Goal: Task Accomplishment & Management: Manage account settings

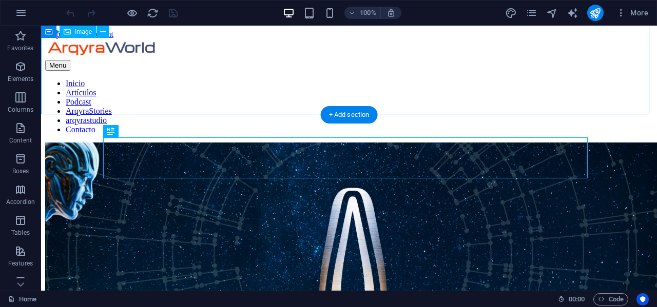
scroll to position [165, 0]
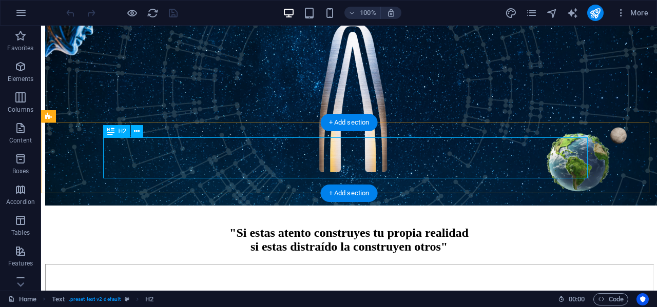
click at [578, 226] on div ""Si estas atento construyes tu propia realidad si estas distraído la construyen…" at bounding box center [348, 240] width 607 height 28
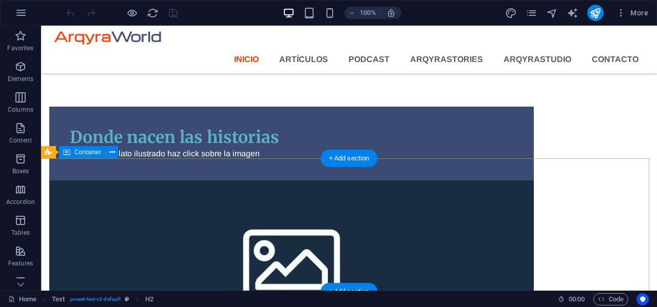
scroll to position [1262, 0]
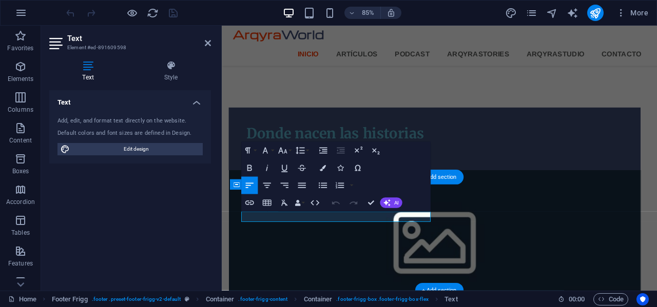
scroll to position [1233, 0]
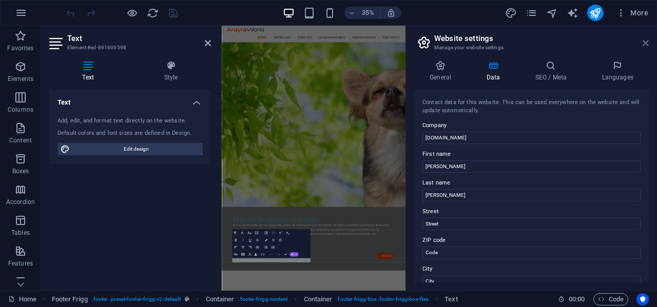
click at [645, 42] on icon at bounding box center [645, 43] width 6 height 8
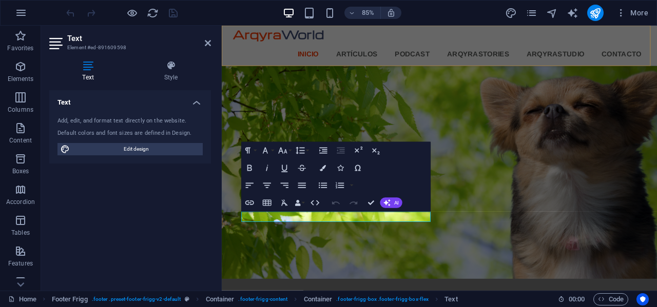
scroll to position [1233, 0]
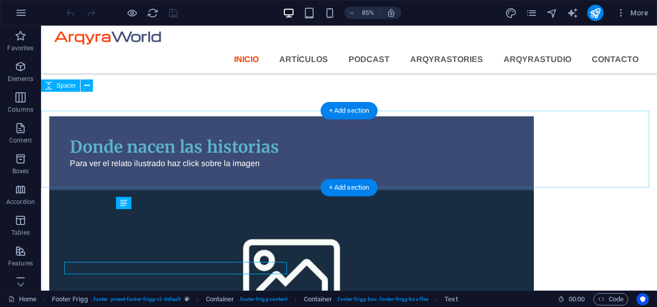
scroll to position [1215, 0]
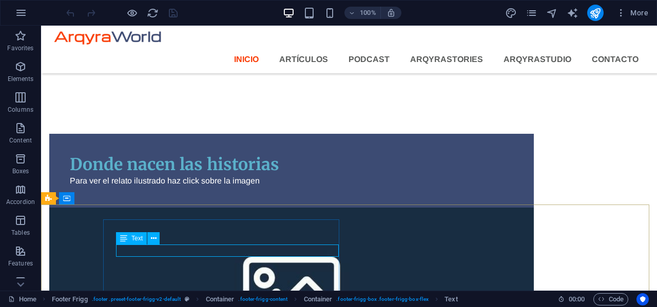
click at [134, 239] on span "Text" at bounding box center [136, 238] width 11 height 6
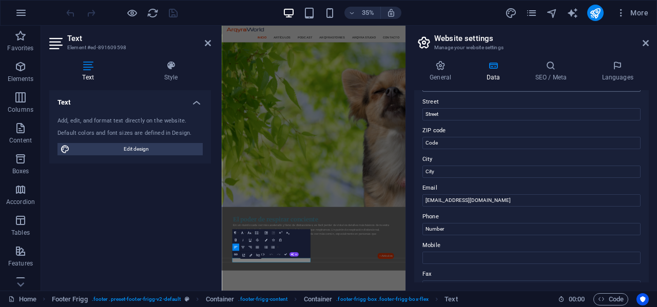
scroll to position [110, 0]
click at [490, 200] on input "[EMAIL_ADDRESS][DOMAIN_NAME]" at bounding box center [531, 200] width 218 height 12
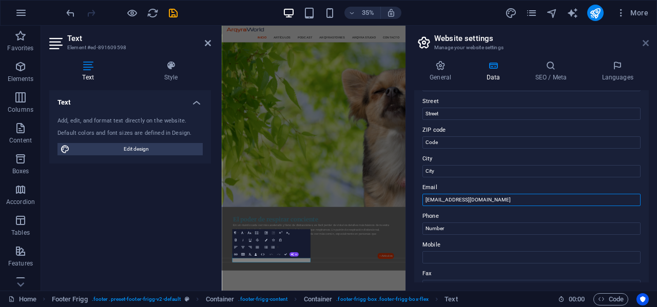
type input "[EMAIL_ADDRESS][DOMAIN_NAME]"
click at [644, 41] on icon at bounding box center [645, 43] width 6 height 8
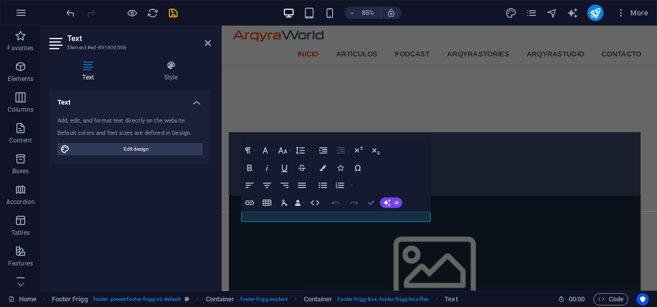
scroll to position [1215, 0]
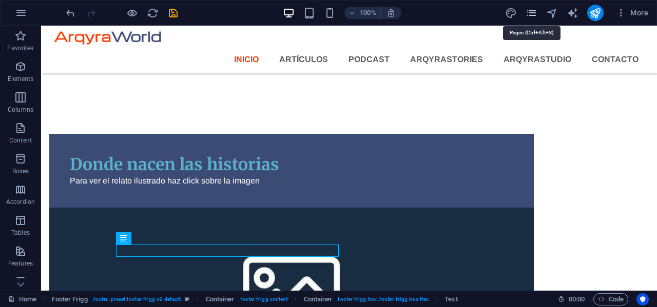
click at [527, 13] on icon "pages" at bounding box center [531, 13] width 12 height 12
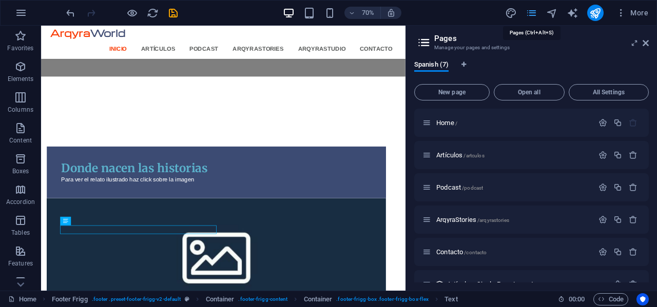
scroll to position [1157, 0]
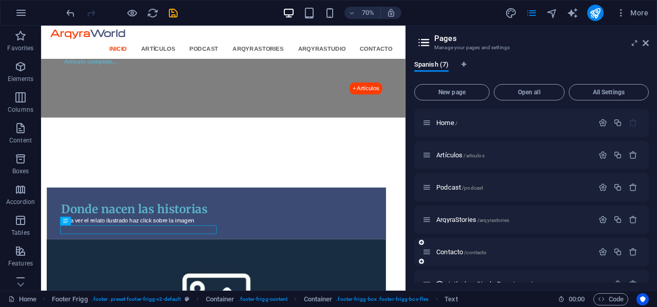
click at [467, 256] on div "Contacto /contacto" at bounding box center [507, 252] width 171 height 12
click at [469, 252] on span "/contacto" at bounding box center [475, 253] width 23 height 6
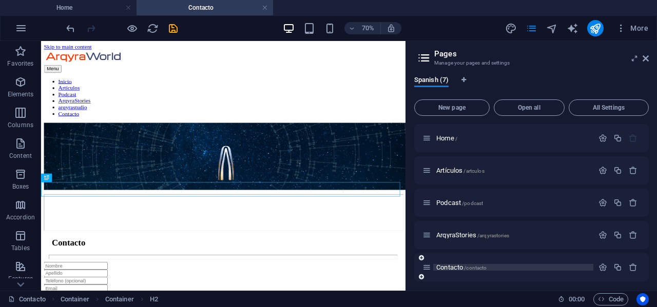
scroll to position [0, 0]
click at [650, 62] on aside "Pages Manage your pages and settings Spanish (7) New page Open all All Settings…" at bounding box center [530, 166] width 251 height 250
click at [645, 59] on icon at bounding box center [645, 58] width 6 height 8
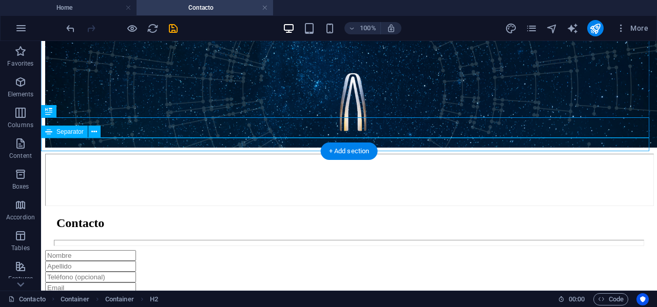
scroll to position [125, 0]
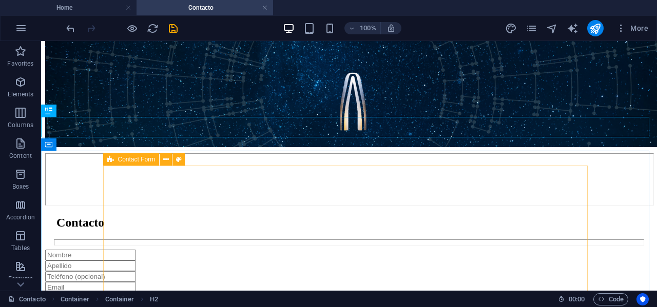
click at [118, 161] on span "Contact Form" at bounding box center [136, 159] width 37 height 6
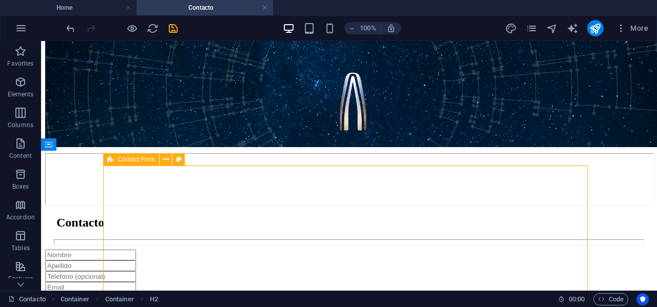
click at [118, 161] on span "Contact Form" at bounding box center [136, 159] width 37 height 6
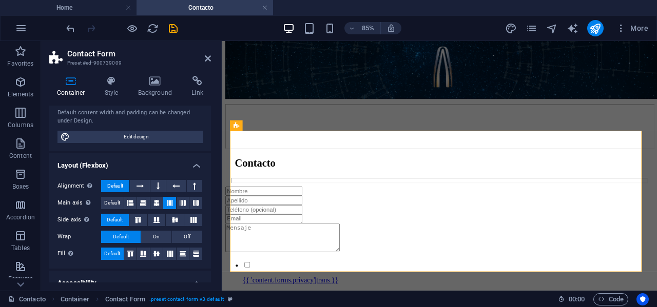
scroll to position [221, 0]
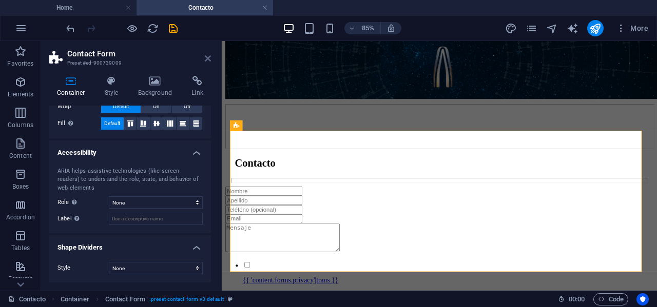
click at [206, 54] on icon at bounding box center [208, 58] width 6 height 8
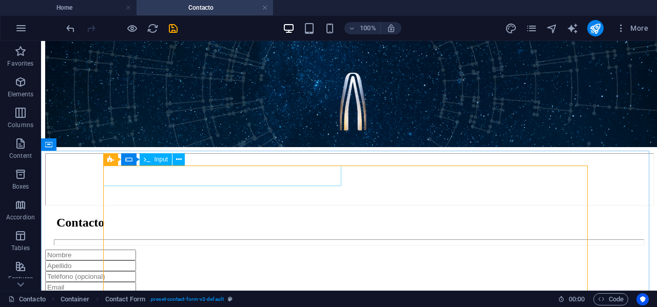
click at [156, 161] on span "Input" at bounding box center [161, 159] width 14 height 6
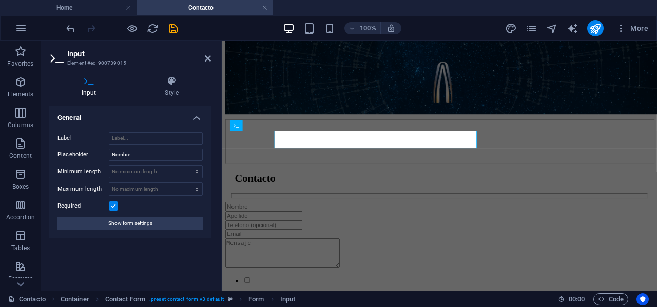
scroll to position [143, 0]
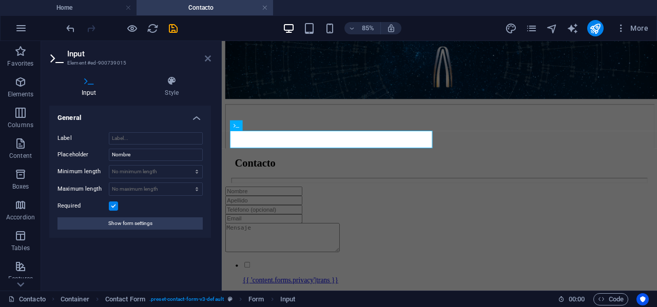
click at [206, 58] on icon at bounding box center [208, 58] width 6 height 8
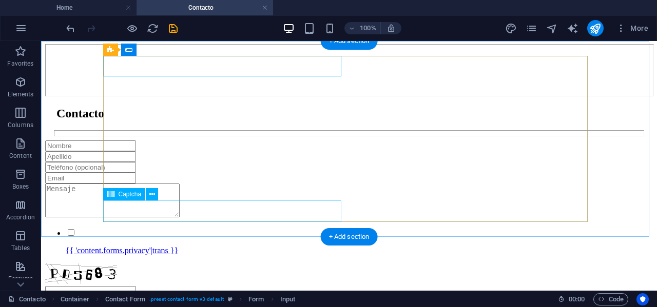
scroll to position [235, 0]
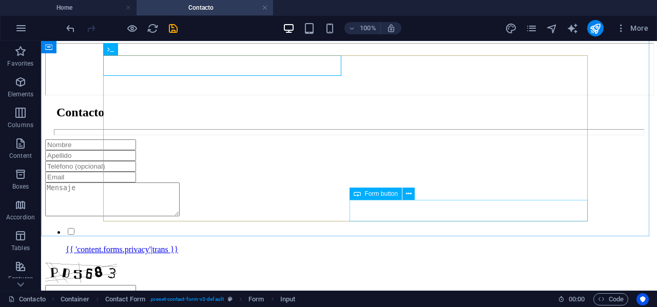
click at [377, 195] on span "Form button" at bounding box center [381, 194] width 33 height 6
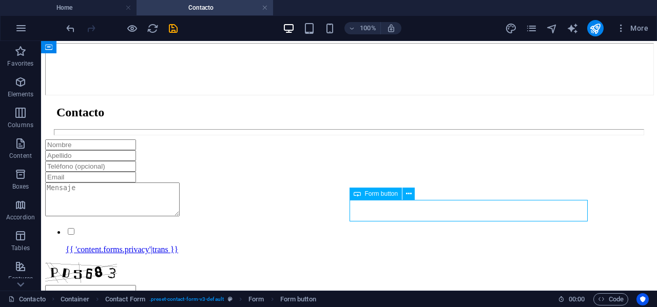
click at [377, 195] on span "Form button" at bounding box center [381, 194] width 33 height 6
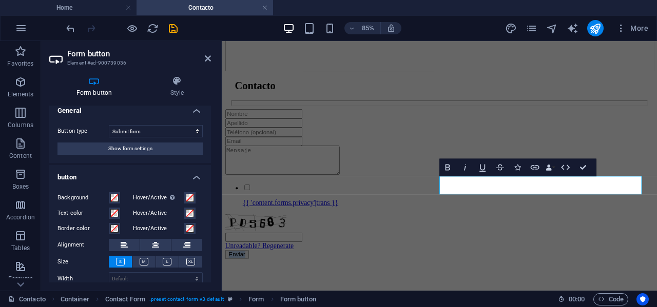
scroll to position [0, 0]
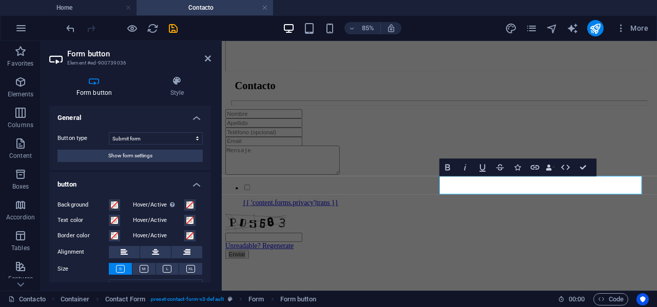
click at [204, 54] on h2 "Form button" at bounding box center [139, 53] width 144 height 9
click at [208, 57] on icon at bounding box center [208, 58] width 6 height 8
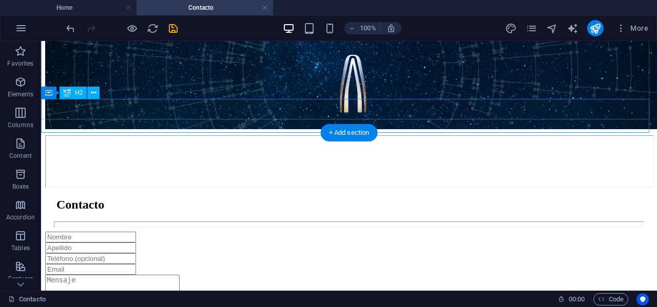
scroll to position [143, 0]
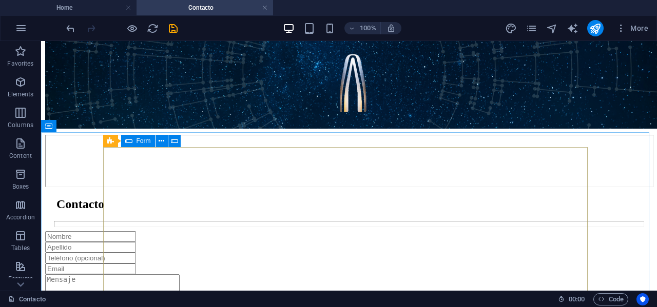
click at [134, 142] on div "Form" at bounding box center [138, 141] width 34 height 12
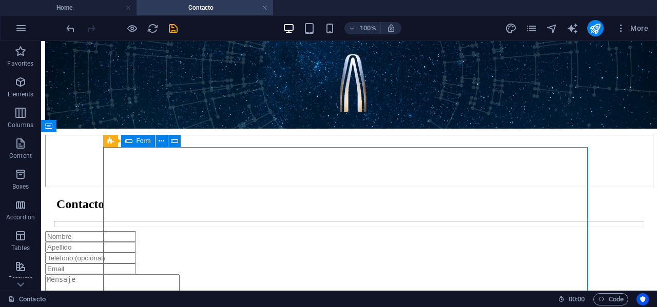
click at [134, 142] on div "Form" at bounding box center [138, 141] width 34 height 12
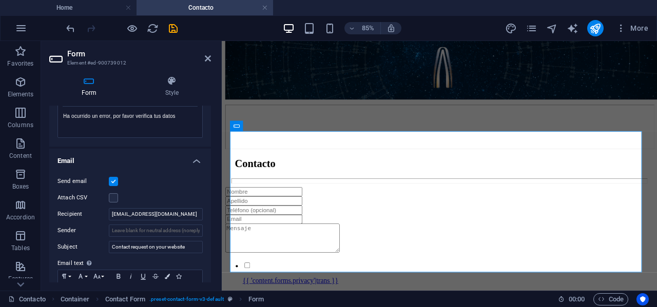
scroll to position [221, 0]
click at [164, 216] on input "[EMAIL_ADDRESS][DOMAIN_NAME]" at bounding box center [156, 213] width 94 height 12
type input "[EMAIL_ADDRESS][DOMAIN_NAME]"
click at [171, 30] on icon "save" at bounding box center [173, 29] width 12 height 12
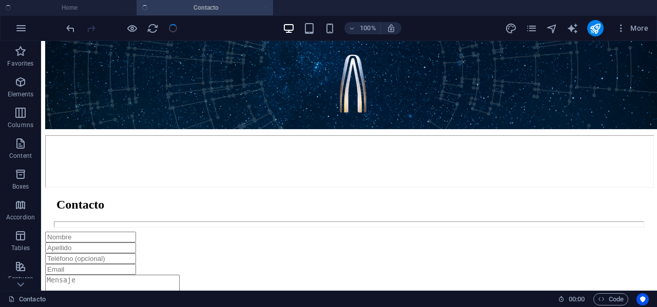
scroll to position [143, 0]
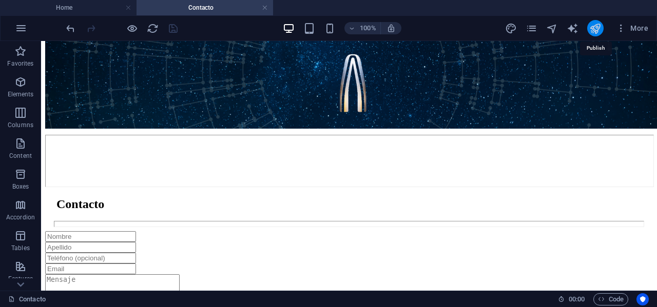
click at [594, 32] on icon "publish" at bounding box center [595, 29] width 12 height 12
